Goal: Ask a question

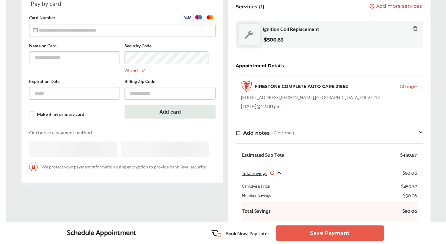
scroll to position [83, 0]
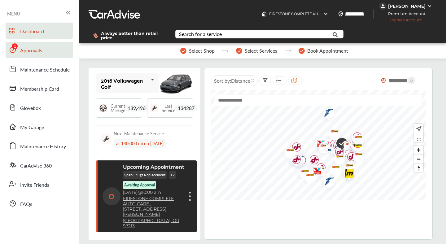
click at [31, 51] on span "Approvals" at bounding box center [31, 51] width 22 height 8
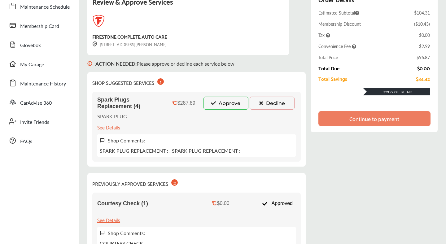
scroll to position [69, 0]
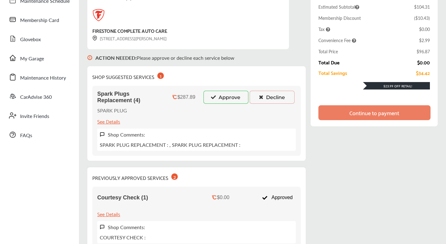
click at [186, 114] on div "Spark Plugs Replacement (4) $287.89 Approve Decline SPARK PLUG See Details Shop…" at bounding box center [196, 121] width 209 height 70
click at [115, 123] on div "See Details" at bounding box center [108, 121] width 23 height 8
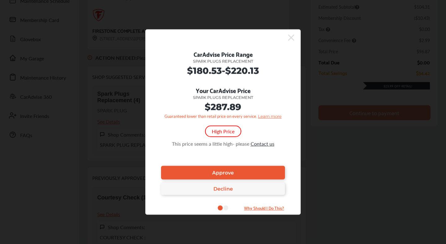
click at [263, 146] on span "Contact us" at bounding box center [263, 143] width 24 height 7
click at [262, 143] on span "Contact us" at bounding box center [263, 143] width 24 height 7
click at [228, 153] on div "CarAdvise Price Range Spark Plugs Replacement $180.53 - $220.13 Your CarAdvise …" at bounding box center [223, 106] width 136 height 114
click at [268, 148] on div "CarAdvise Price Range Spark Plugs Replacement $180.53 - $220.13 Your CarAdvise …" at bounding box center [223, 106] width 136 height 114
click at [268, 144] on span "Contact us" at bounding box center [263, 143] width 24 height 7
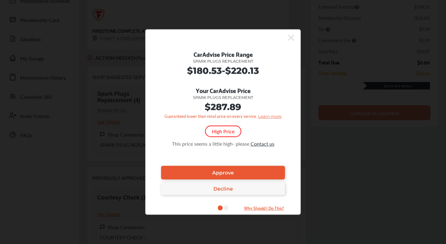
click at [268, 144] on span "Contact us" at bounding box center [263, 143] width 24 height 7
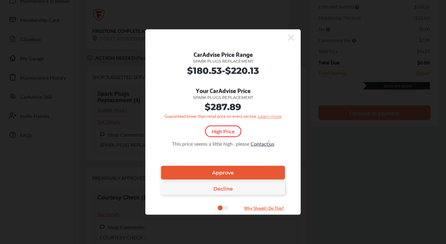
click at [268, 144] on span "Contact us" at bounding box center [263, 143] width 24 height 7
click at [259, 152] on div "CarAdvise Price Range Spark Plugs Replacement $180.53 - $220.13 Your CarAdvise …" at bounding box center [223, 106] width 136 height 114
click at [259, 145] on span "Contact us" at bounding box center [263, 143] width 24 height 7
click at [292, 38] on icon at bounding box center [291, 38] width 6 height 6
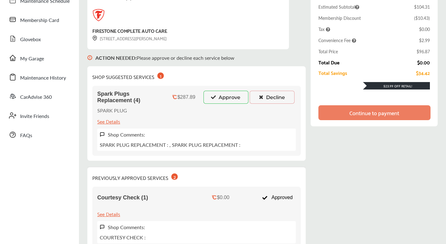
click at [111, 123] on div "See Details" at bounding box center [108, 121] width 23 height 8
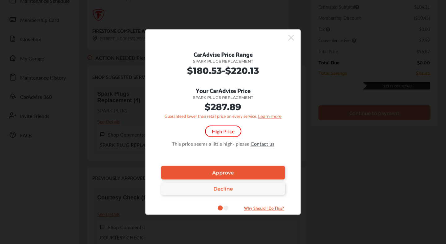
click at [225, 133] on div "High Price" at bounding box center [223, 131] width 36 height 11
click at [266, 144] on span "Contact us" at bounding box center [263, 143] width 24 height 7
click at [267, 144] on span "Contact us" at bounding box center [263, 143] width 24 height 7
click at [272, 144] on span "Contact us" at bounding box center [263, 143] width 24 height 7
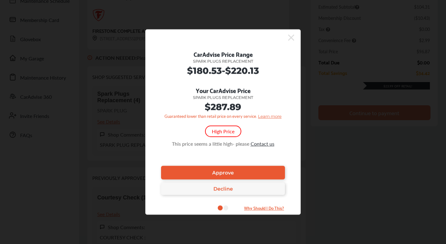
click at [261, 143] on span "Contact us" at bounding box center [263, 143] width 24 height 7
click at [290, 38] on icon at bounding box center [291, 38] width 6 height 6
